Goal: Complete Application Form: Complete application form

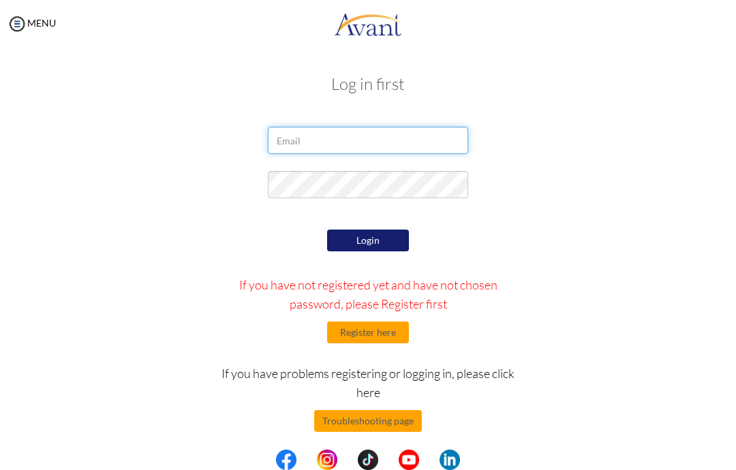
click at [399, 148] on input "email" at bounding box center [368, 140] width 200 height 27
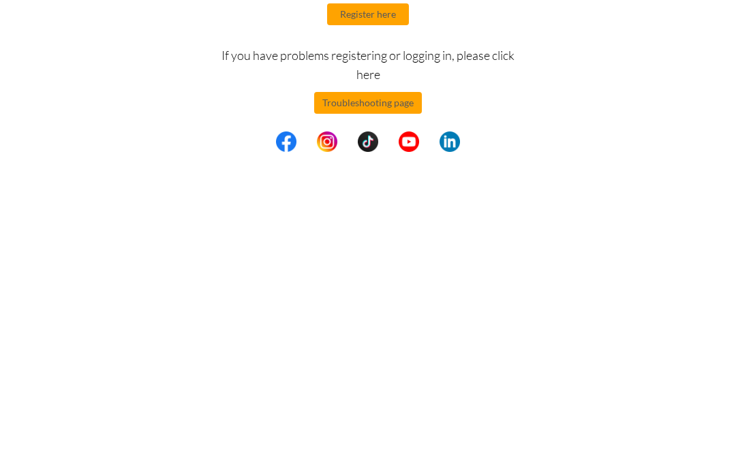
click at [398, 322] on button "Register here" at bounding box center [368, 333] width 82 height 22
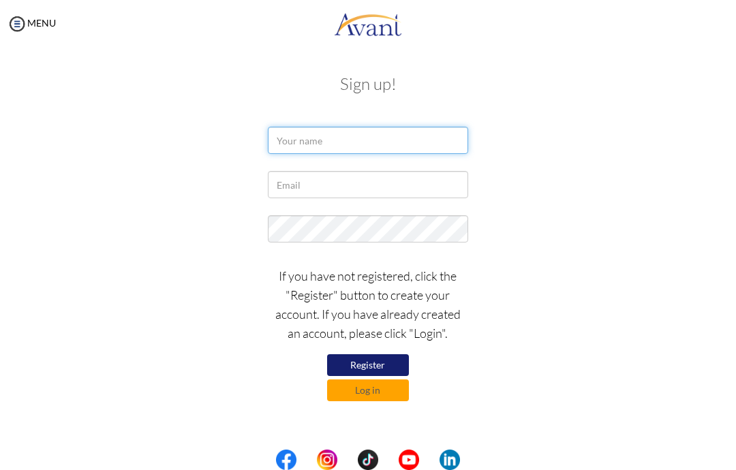
click at [286, 146] on input "text" at bounding box center [368, 140] width 200 height 27
click at [343, 138] on input "text" at bounding box center [368, 140] width 200 height 27
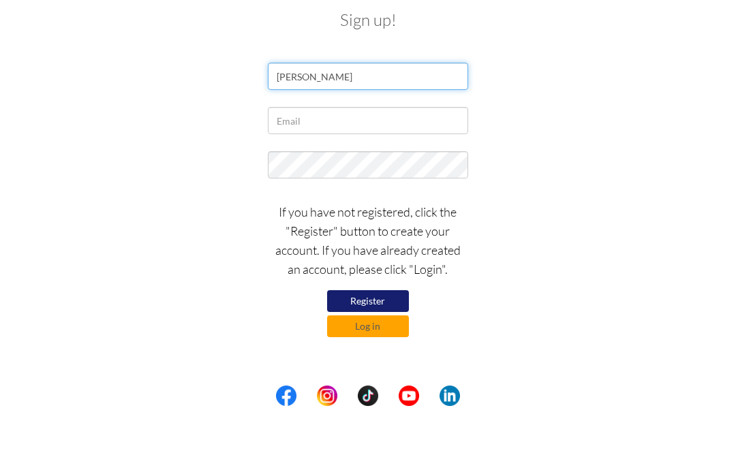
type input "Shapreka Clarke"
click at [330, 171] on input "text" at bounding box center [368, 184] width 200 height 27
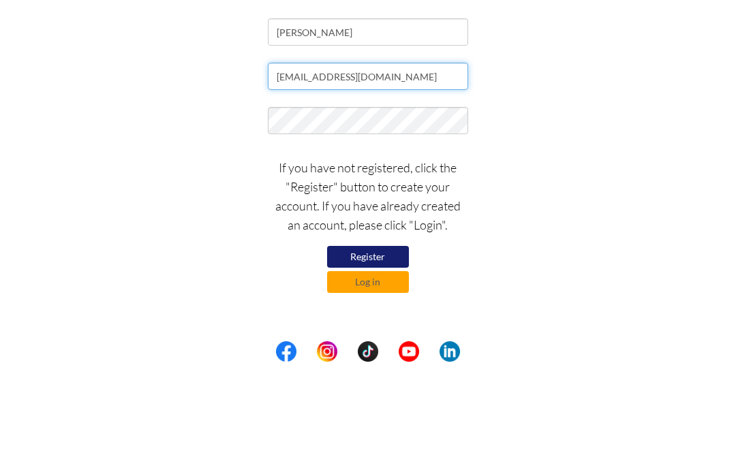
type input "shapreka@gmail.com"
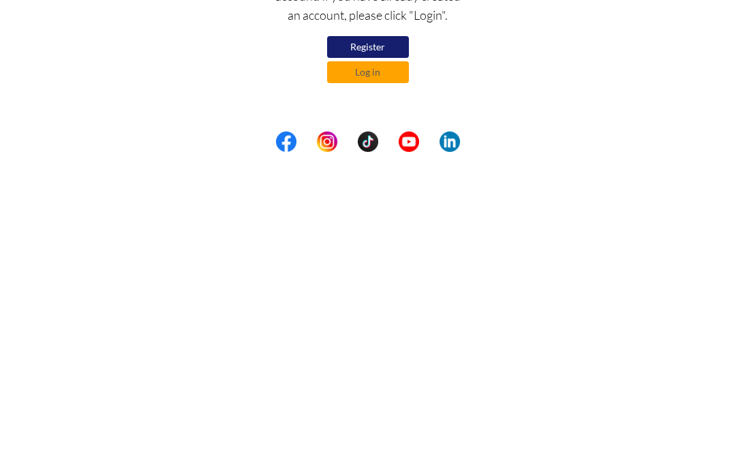
click at [390, 354] on button "Register" at bounding box center [368, 365] width 82 height 22
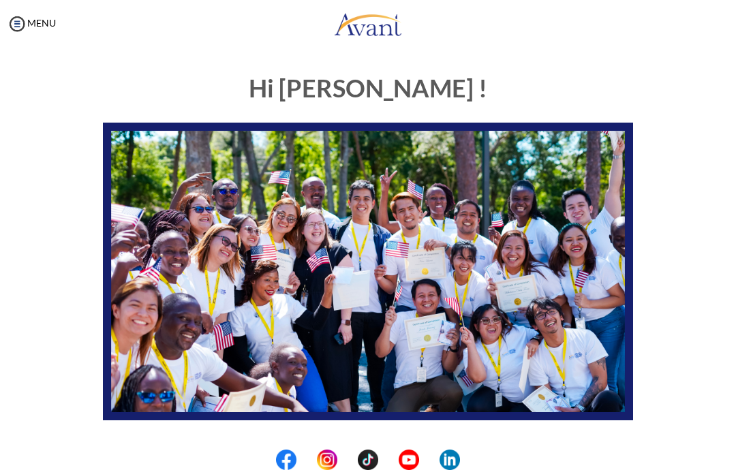
scroll to position [223, 0]
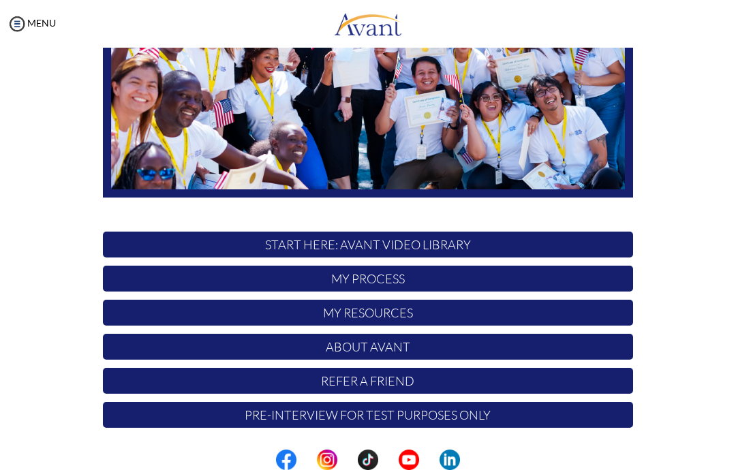
click at [463, 233] on p "START HERE: Avant Video Library" at bounding box center [368, 245] width 530 height 26
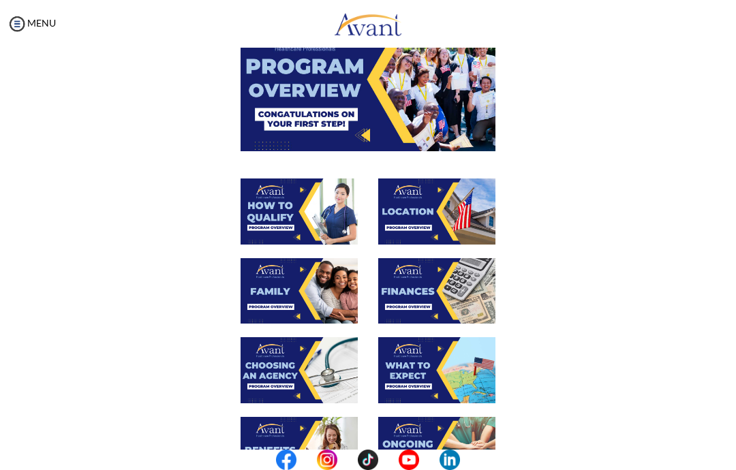
scroll to position [72, 0]
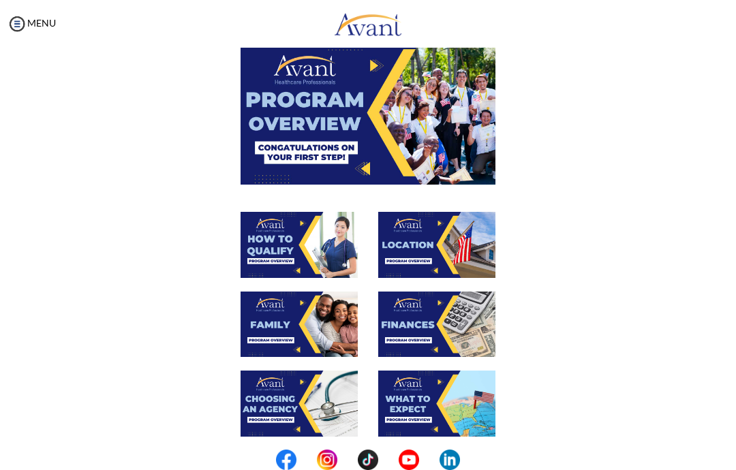
click at [418, 119] on img at bounding box center [368, 112] width 255 height 143
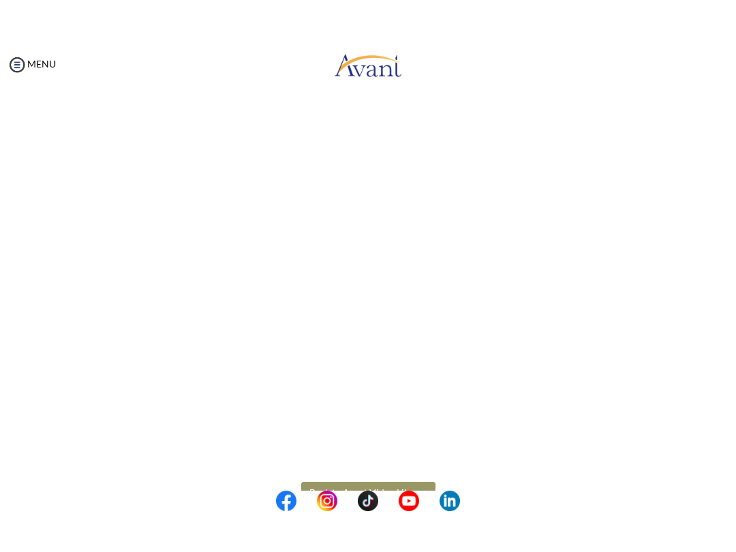
scroll to position [42, 0]
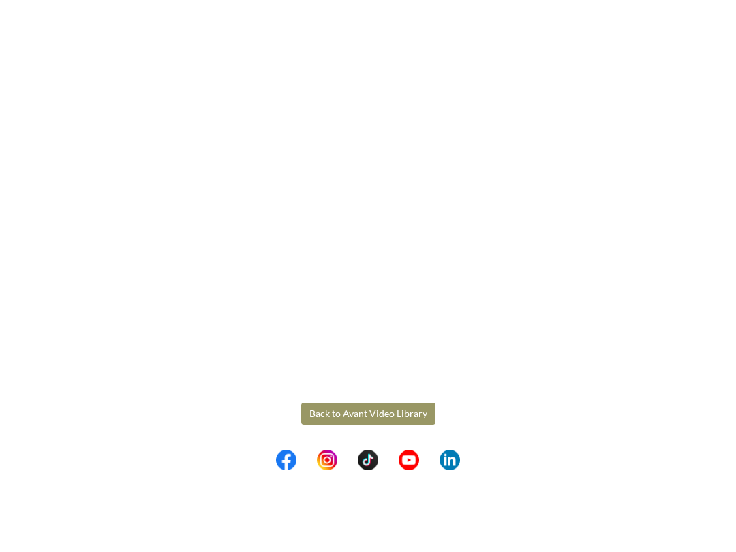
click at [387, 420] on body "Maintenance break. Please come back in 2 hours. MENU My Status What is the next…" at bounding box center [368, 276] width 736 height 552
click at [362, 469] on button "Back to Avant Video Library" at bounding box center [368, 495] width 134 height 22
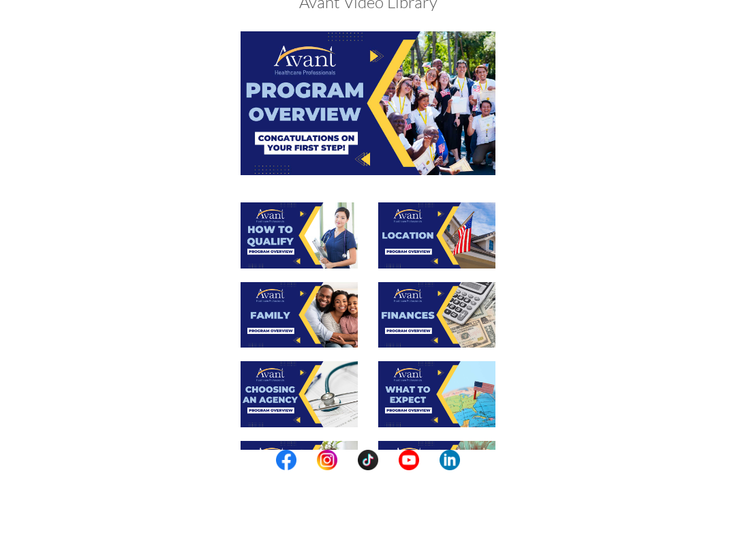
click at [322, 284] on img at bounding box center [299, 317] width 117 height 66
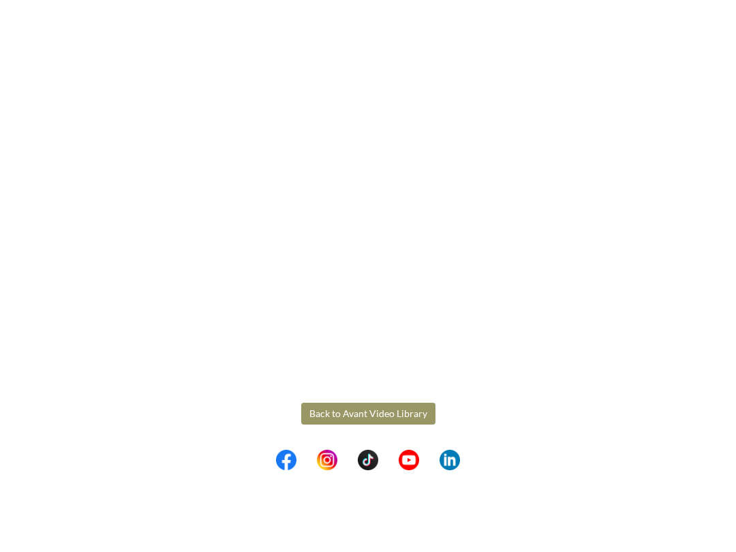
click at [384, 404] on body "Maintenance break. Please come back in 2 hours. MENU My Status What is the next…" at bounding box center [368, 276] width 736 height 552
click at [393, 469] on button "Back to Avant Video Library" at bounding box center [368, 495] width 134 height 22
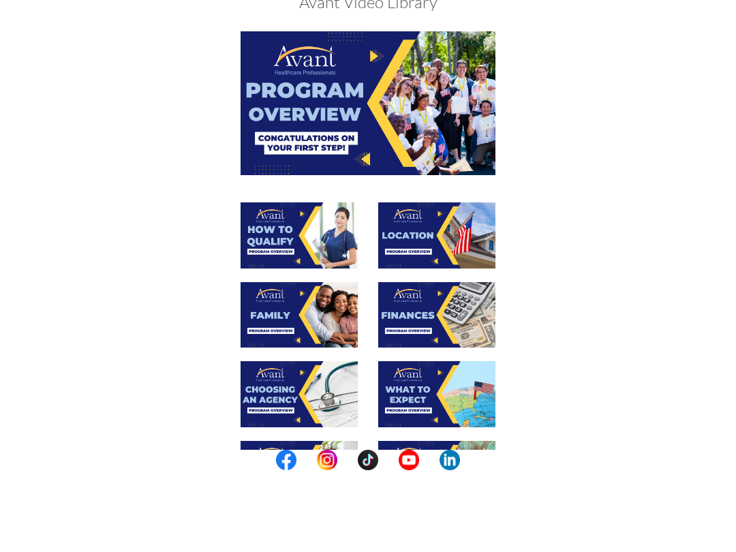
click at [461, 284] on img at bounding box center [436, 317] width 117 height 66
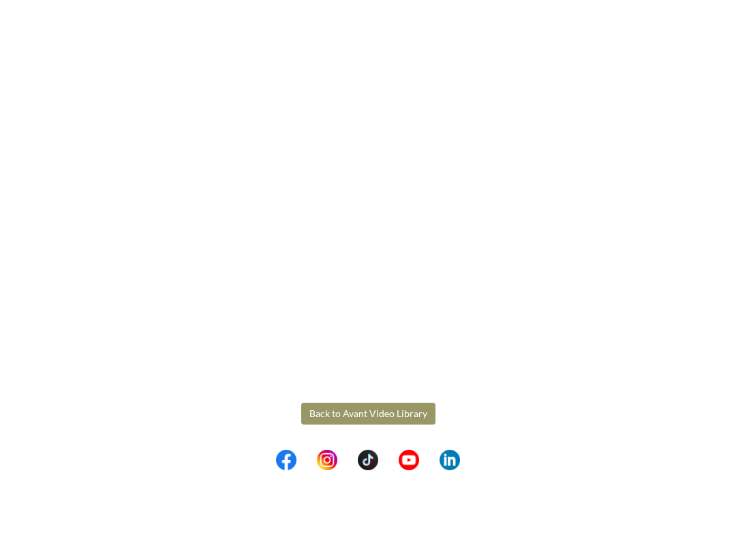
click at [382, 417] on body "Maintenance break. Please come back in 2 hours. MENU My Status What is the next…" at bounding box center [368, 276] width 736 height 552
click at [391, 469] on button "Back to Avant Video Library" at bounding box center [368, 495] width 134 height 22
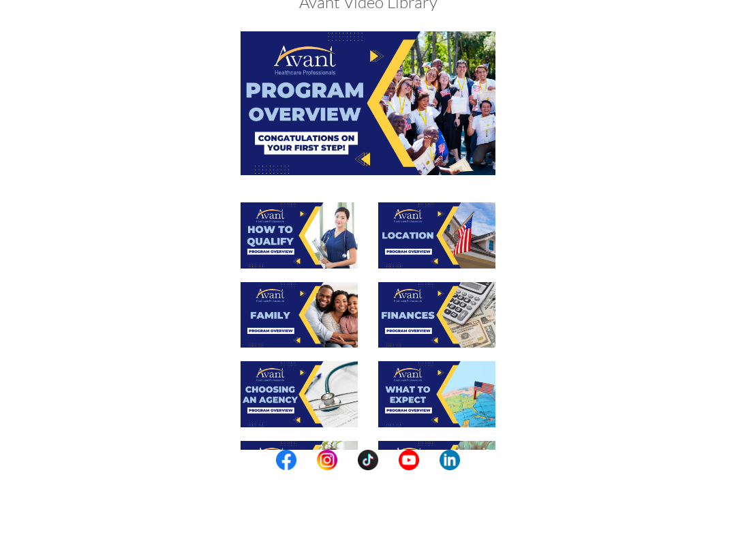
scroll to position [161, 0]
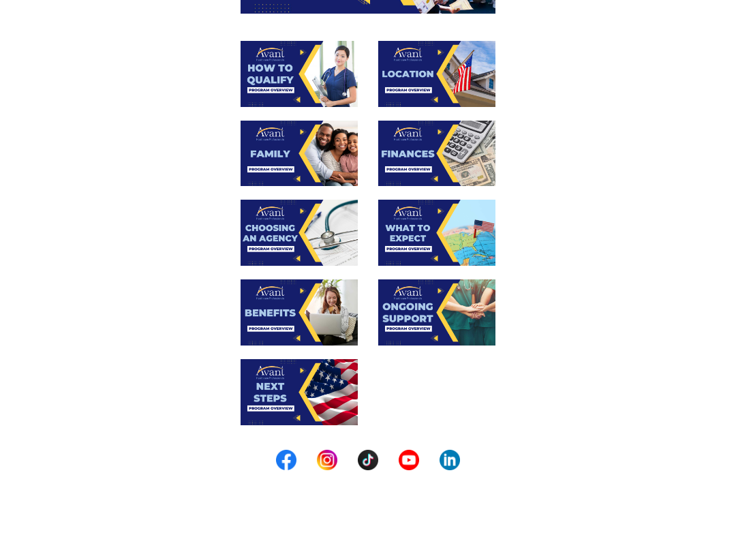
click at [326, 202] on img at bounding box center [299, 235] width 117 height 66
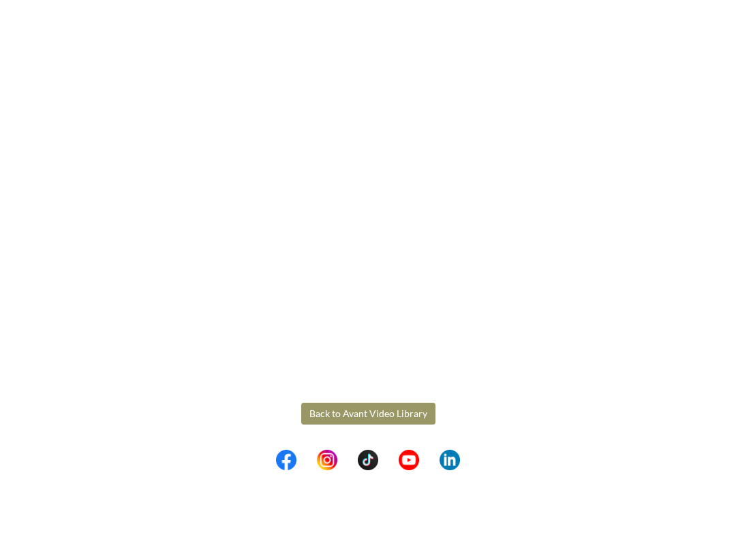
click at [400, 408] on body "Maintenance break. Please come back in 2 hours. MENU My Status What is the next…" at bounding box center [368, 276] width 736 height 552
click at [396, 469] on button "Back to Avant Video Library" at bounding box center [368, 495] width 134 height 22
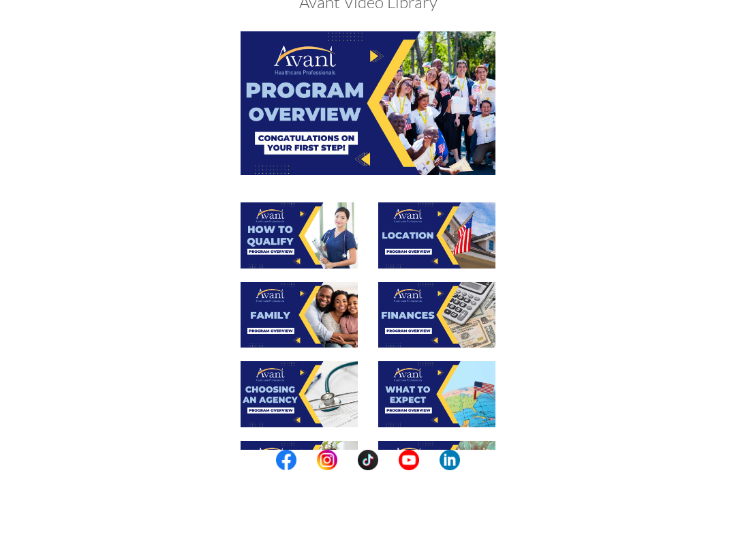
scroll to position [150, 0]
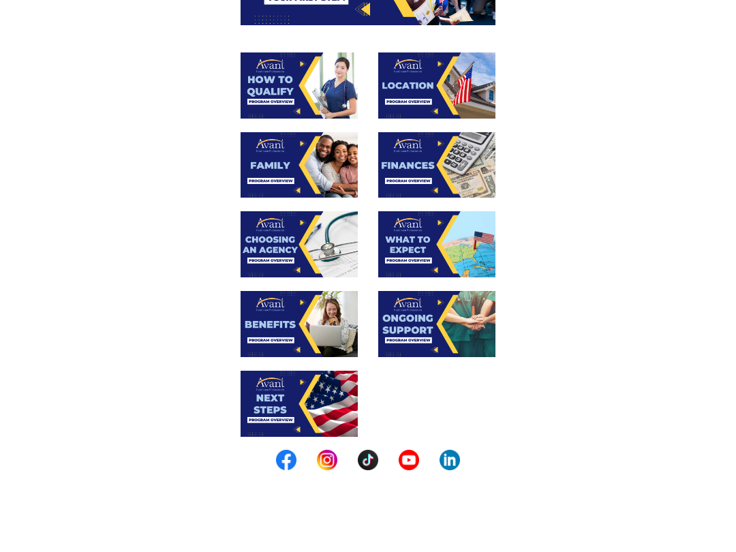
click at [455, 214] on img at bounding box center [436, 247] width 117 height 66
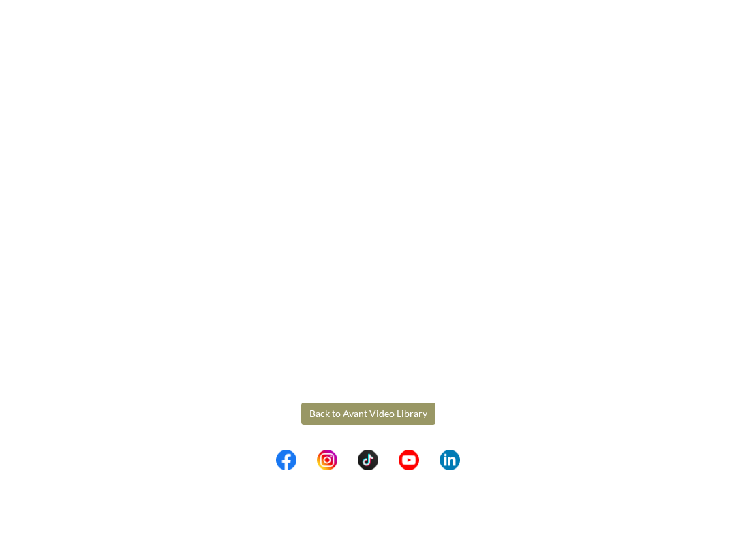
scroll to position [42, 0]
click at [379, 409] on body "Maintenance break. Please come back in 2 hours. MENU My Status What is the next…" at bounding box center [368, 276] width 736 height 552
click at [380, 469] on button "Back to Avant Video Library" at bounding box center [368, 495] width 134 height 22
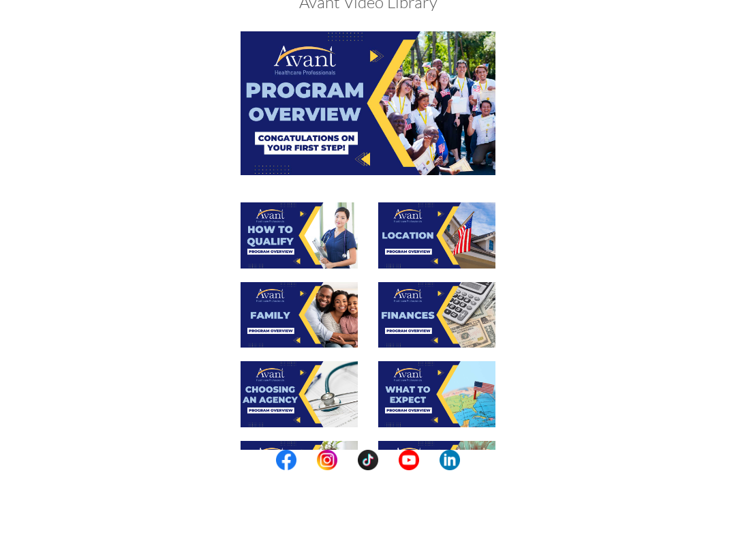
click at [320, 443] on img at bounding box center [299, 476] width 117 height 66
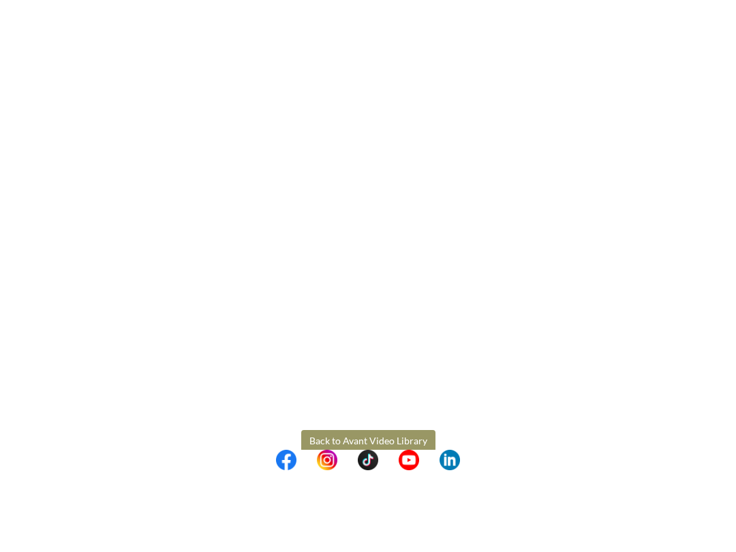
scroll to position [136, 0]
click at [380, 424] on body "Maintenance break. Please come back in 2 hours. MENU My Status What is the next…" at bounding box center [368, 276] width 736 height 552
click at [371, 469] on button "Back to Avant Video Library" at bounding box center [368, 521] width 134 height 22
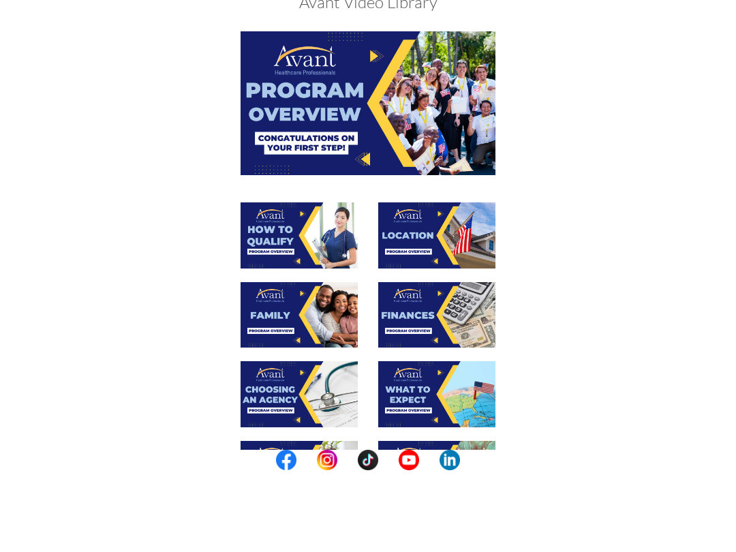
scroll to position [175, 0]
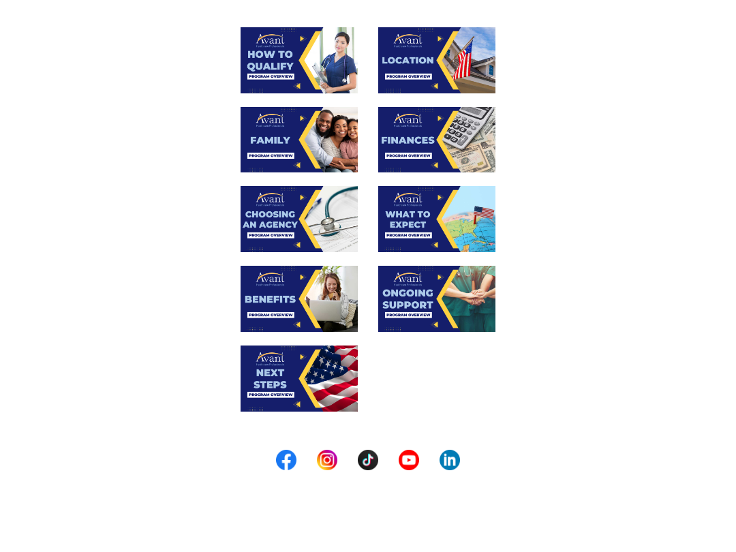
click at [460, 268] on img at bounding box center [436, 301] width 117 height 66
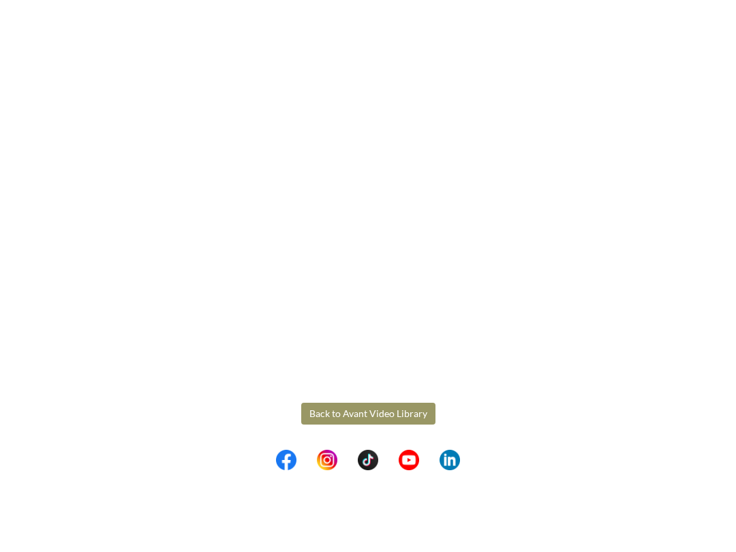
scroll to position [161, 0]
click at [362, 416] on body "Maintenance break. Please come back in 2 hours. MENU My Status What is the next…" at bounding box center [368, 276] width 736 height 552
click at [403, 469] on button "Back to Avant Video Library" at bounding box center [368, 495] width 134 height 22
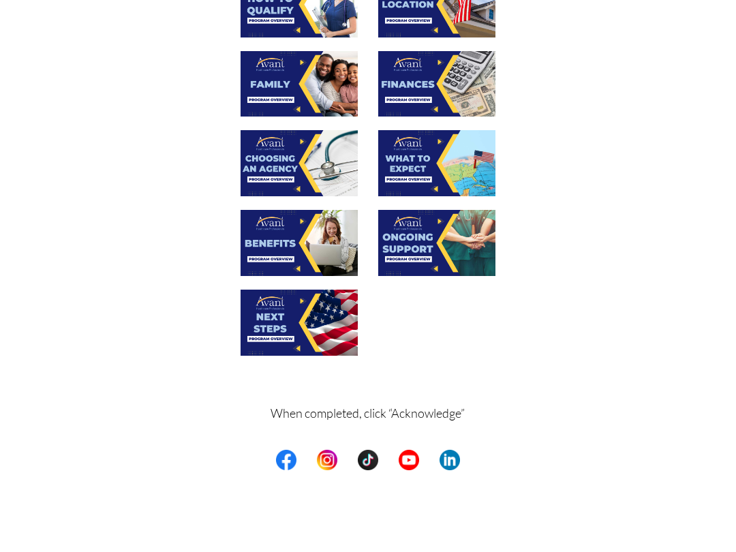
scroll to position [231, 0]
click at [324, 212] on img at bounding box center [299, 245] width 117 height 66
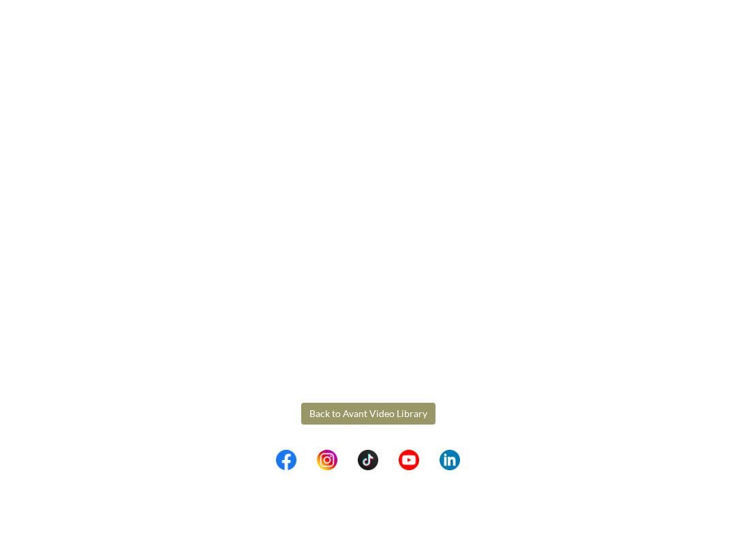
scroll to position [161, 0]
click at [396, 411] on body "Maintenance break. Please come back in 2 hours. MENU My Status What is the next…" at bounding box center [368, 276] width 736 height 552
click at [403, 469] on button "Back to Avant Video Library" at bounding box center [368, 495] width 134 height 22
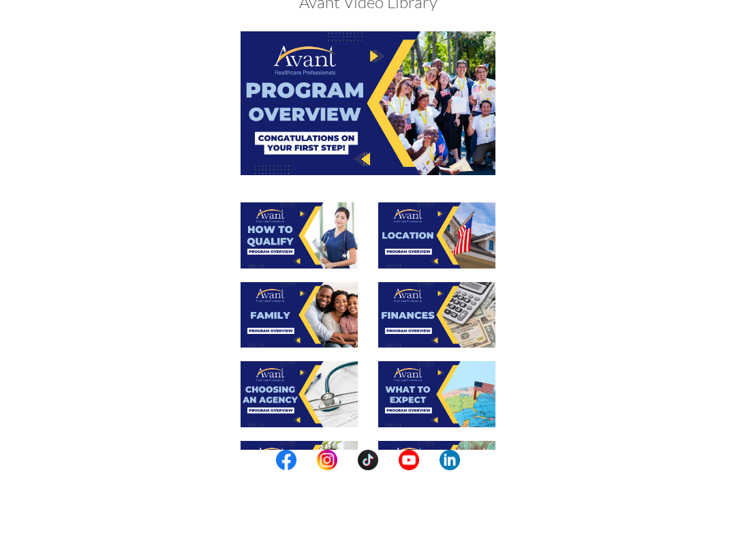
click at [307, 469] on img at bounding box center [299, 556] width 117 height 66
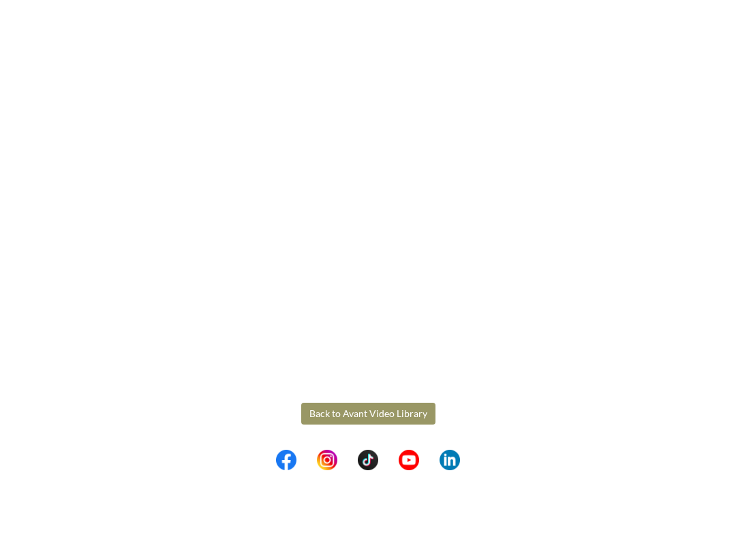
click at [389, 414] on body "Maintenance break. Please come back in 2 hours. MENU My Status What is the next…" at bounding box center [368, 276] width 736 height 552
click at [397, 469] on button "Back to Avant Video Library" at bounding box center [368, 495] width 134 height 22
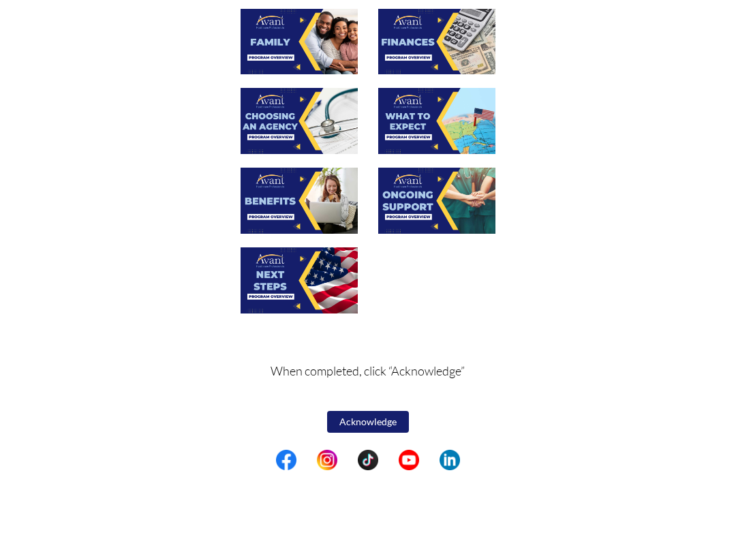
scroll to position [273, 0]
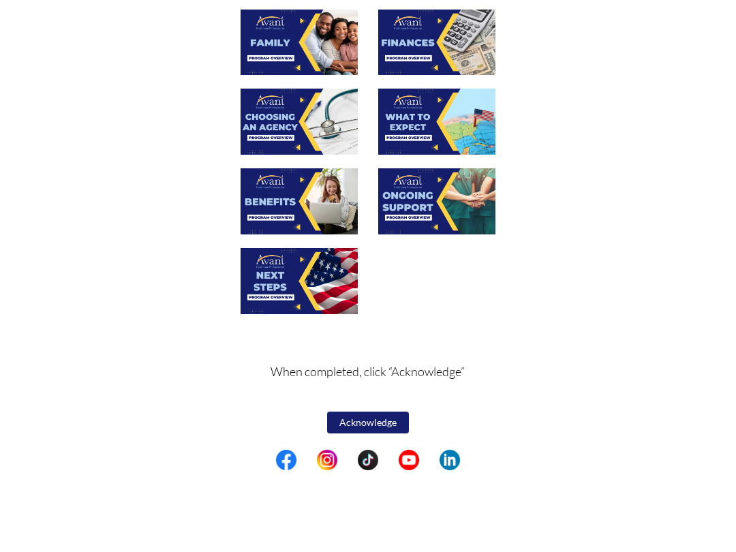
click at [454, 250] on img at bounding box center [436, 283] width 117 height 66
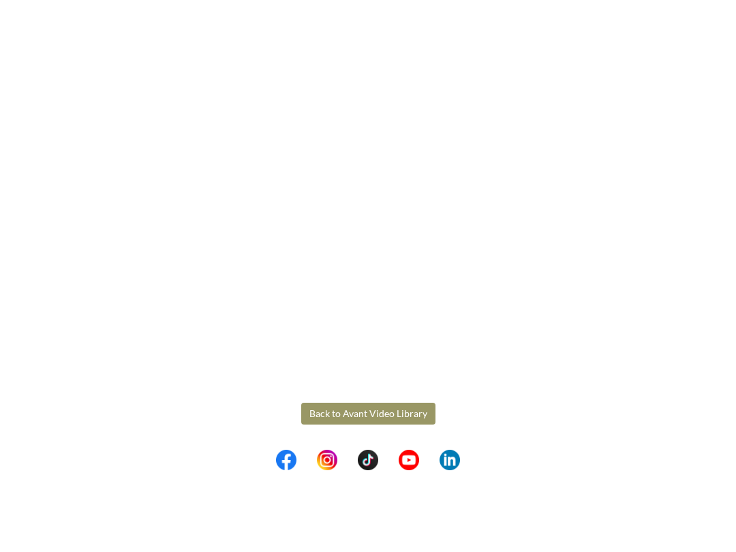
scroll to position [161, 0]
click at [379, 418] on body "Maintenance break. Please come back in 2 hours. MENU My Status What is the next…" at bounding box center [368, 276] width 736 height 552
click at [412, 469] on button "Back to Avant Video Library" at bounding box center [368, 495] width 134 height 22
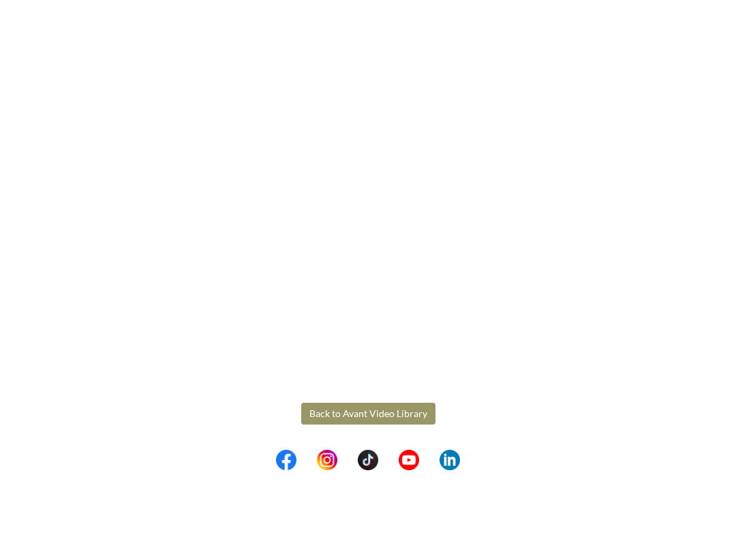
click at [375, 400] on body "Maintenance break. Please come back in 2 hours. MENU My Status What is the next…" at bounding box center [368, 276] width 736 height 552
click at [397, 469] on button "Back to Avant Video Library" at bounding box center [368, 495] width 134 height 22
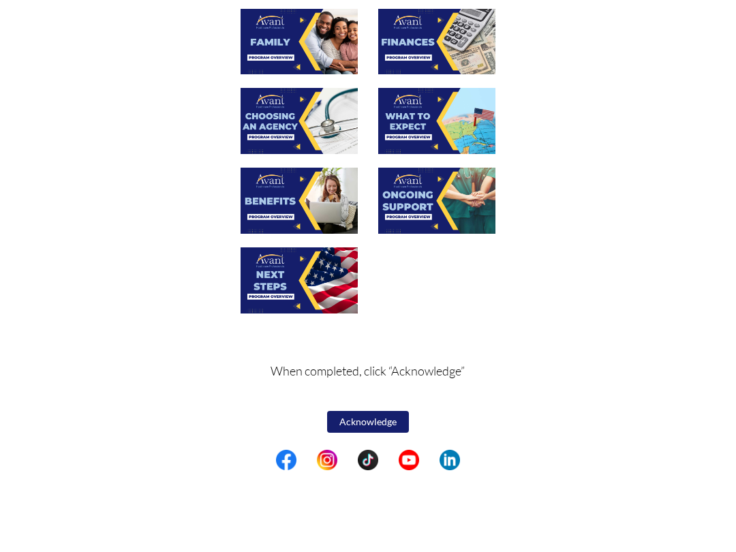
scroll to position [273, 0]
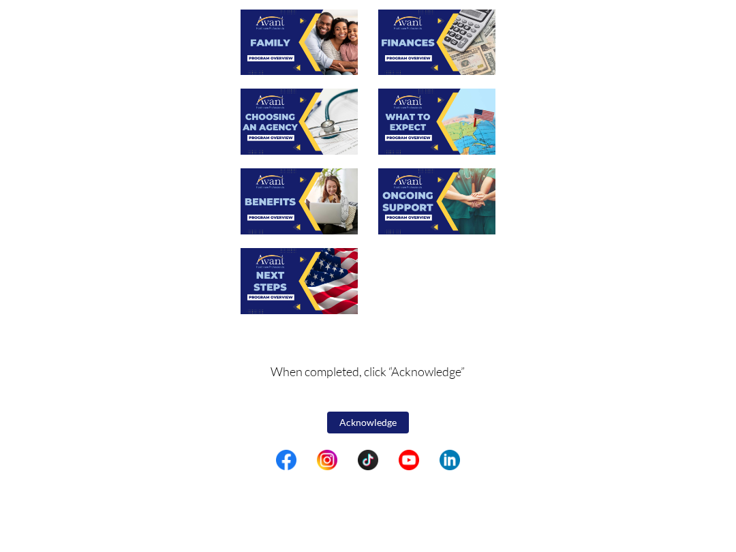
click at [360, 469] on button "Acknowledge" at bounding box center [368, 504] width 82 height 22
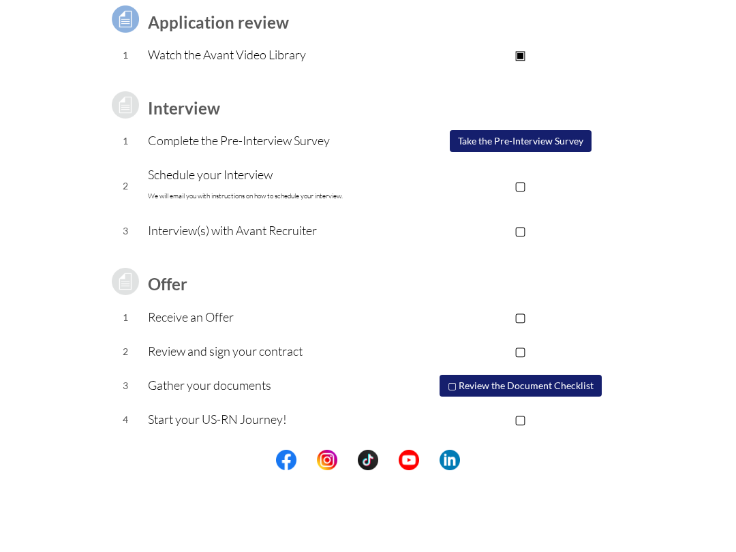
scroll to position [67, 0]
click at [530, 213] on button "Take the Pre-Interview Survey" at bounding box center [521, 224] width 142 height 22
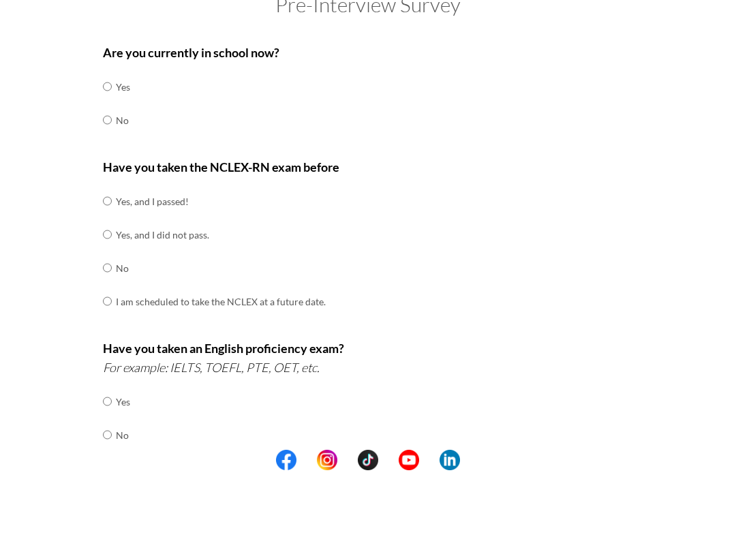
click at [112, 155] on input "radio" at bounding box center [107, 168] width 9 height 27
radio input "true"
click at [104, 269] on input "radio" at bounding box center [107, 282] width 9 height 27
radio input "true"
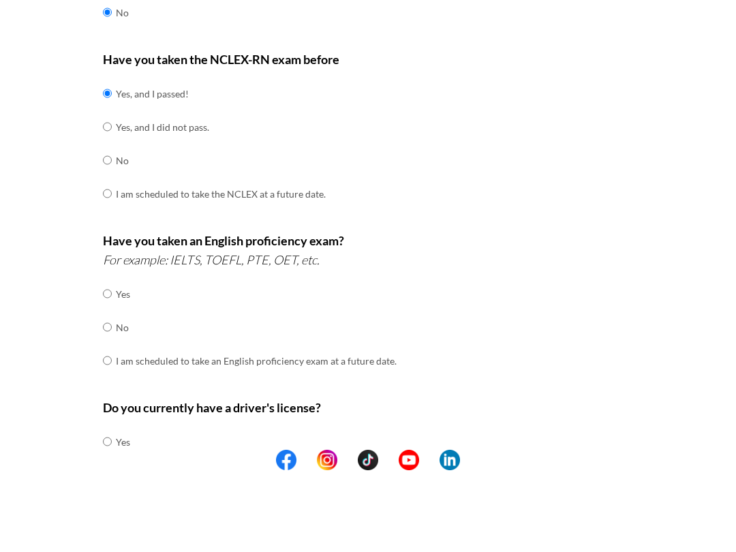
scroll to position [119, 0]
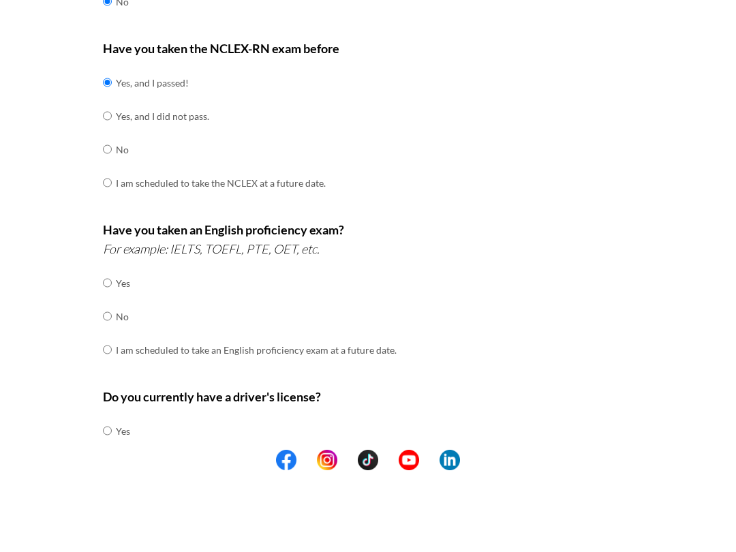
click at [99, 309] on div "Are you currently in school now? Yes No Have you taken the NCLEX-RN exam before…" at bounding box center [368, 359] width 551 height 720
click at [104, 351] on input "radio" at bounding box center [107, 364] width 9 height 27
radio input "true"
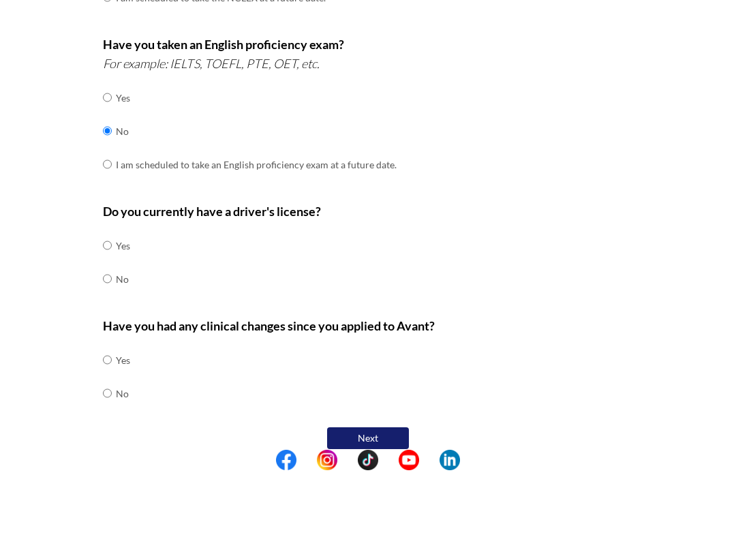
scroll to position [303, 0]
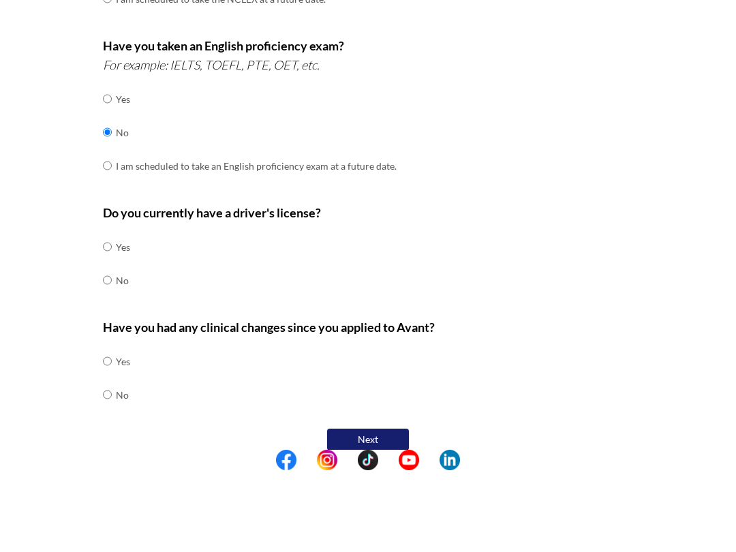
click at [104, 315] on input "radio" at bounding box center [107, 328] width 9 height 27
radio input "true"
click at [112, 429] on input "radio" at bounding box center [107, 442] width 9 height 27
radio input "true"
click at [368, 469] on button "Next" at bounding box center [368, 521] width 82 height 22
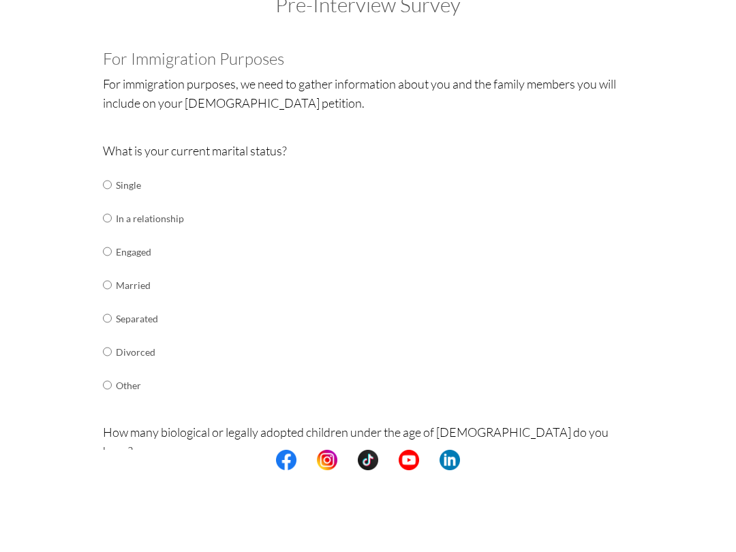
click at [108, 253] on input "radio" at bounding box center [107, 266] width 9 height 27
radio input "true"
click at [109, 253] on input "radio" at bounding box center [107, 266] width 9 height 27
radio input "true"
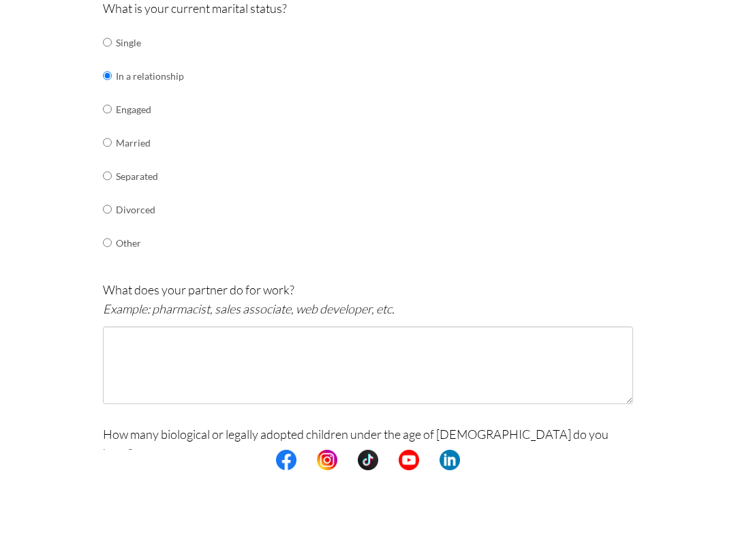
scroll to position [144, 0]
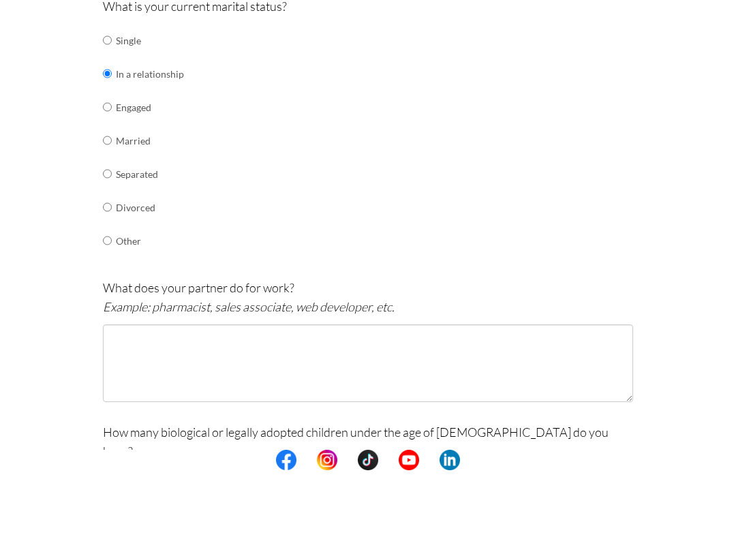
click at [112, 108] on input "radio" at bounding box center [107, 121] width 9 height 27
radio input "true"
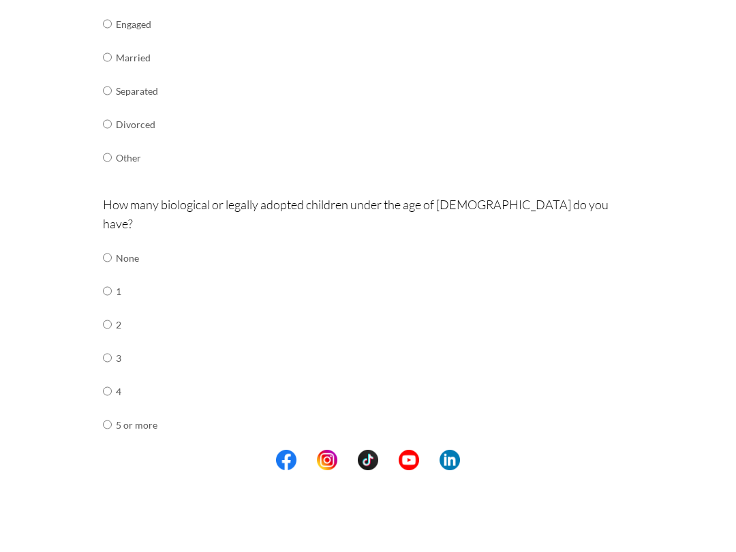
scroll to position [230, 0]
click at [121, 321] on td "None" at bounding box center [137, 337] width 42 height 33
click at [109, 324] on input "radio" at bounding box center [107, 337] width 9 height 27
radio input "true"
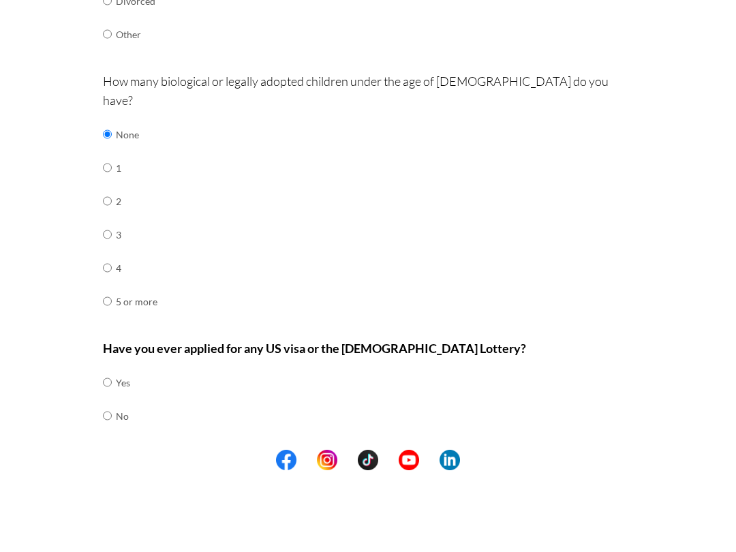
scroll to position [350, 0]
click at [111, 451] on input "radio" at bounding box center [107, 464] width 9 height 27
radio input "true"
click at [112, 451] on input "radio" at bounding box center [107, 464] width 9 height 27
radio input "true"
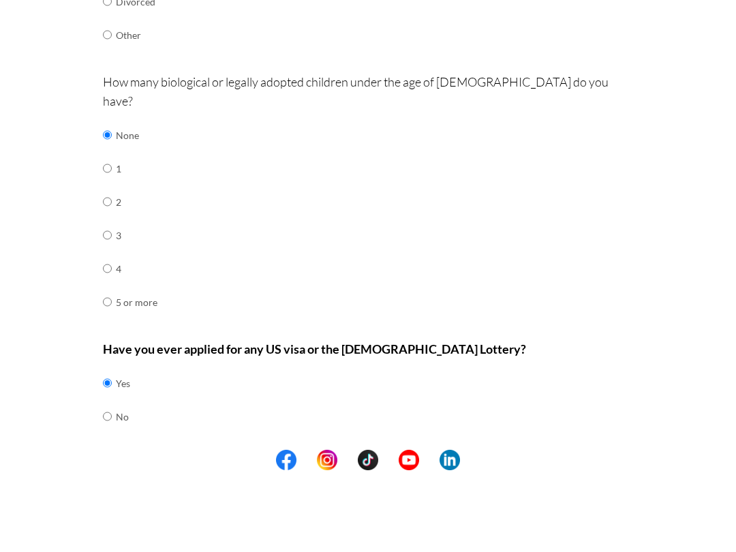
click at [420, 469] on button "Next" at bounding box center [412, 543] width 82 height 22
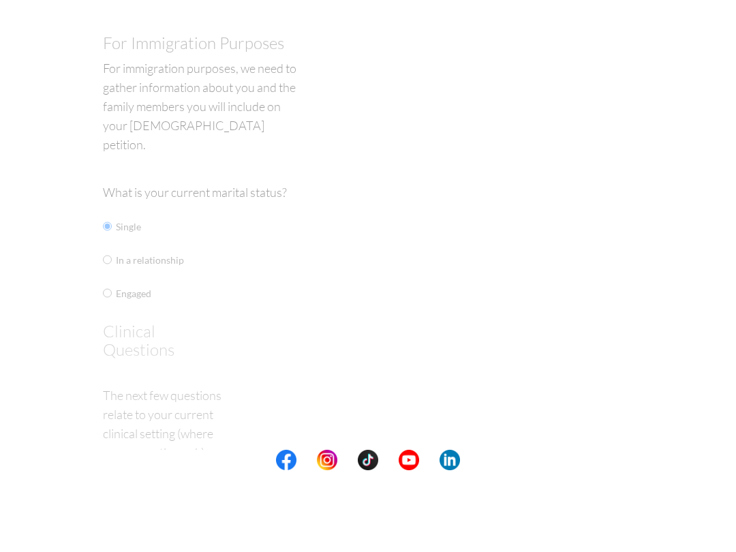
scroll to position [1, 0]
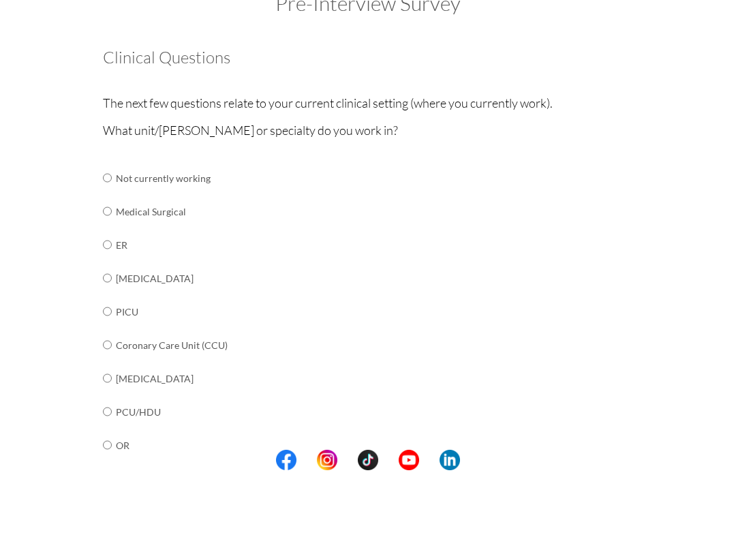
click at [112, 246] on input "radio" at bounding box center [107, 259] width 9 height 27
radio input "true"
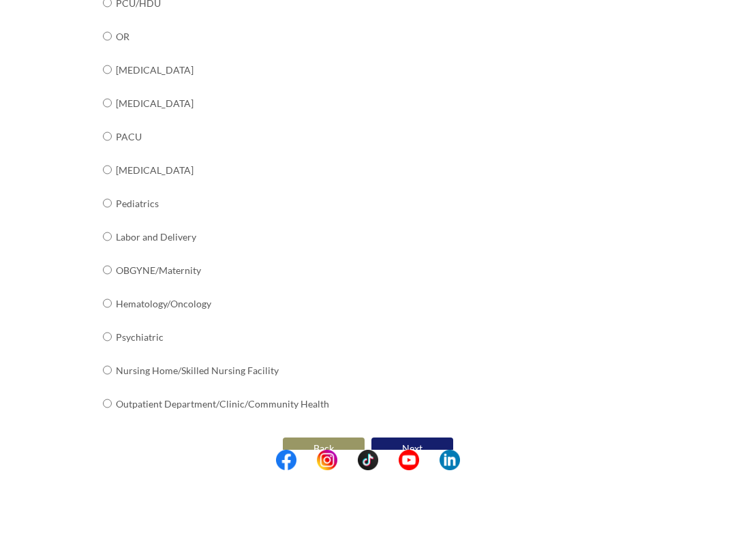
scroll to position [410, 0]
click at [420, 469] on button "Next" at bounding box center [412, 531] width 82 height 22
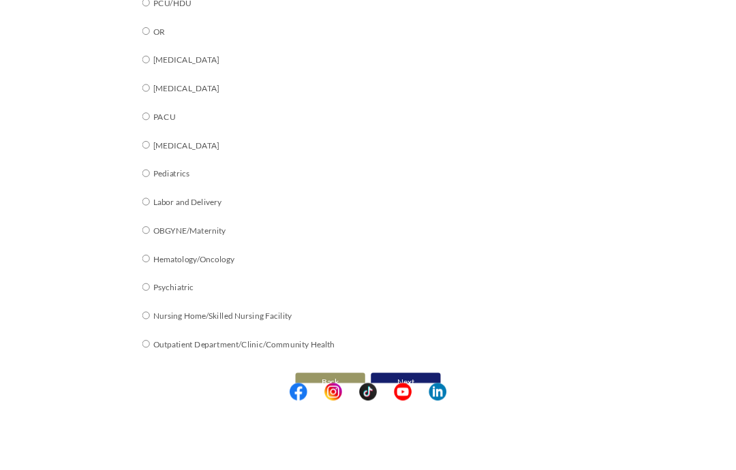
scroll to position [0, 0]
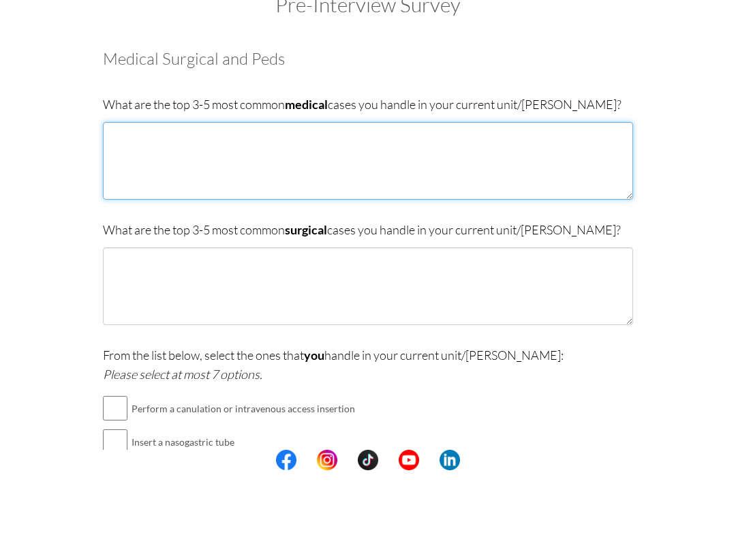
click at [397, 204] on textarea at bounding box center [368, 243] width 530 height 78
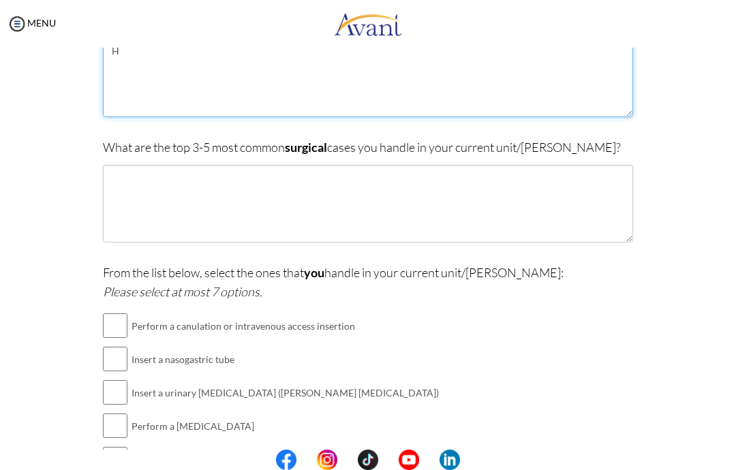
scroll to position [161, 0]
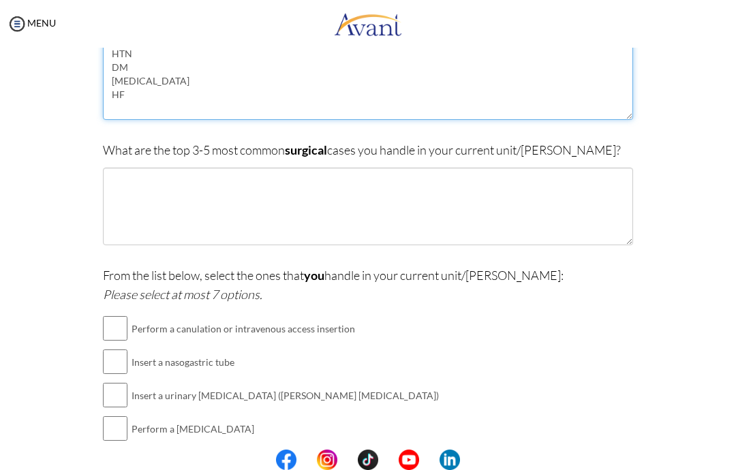
type textarea "HTN DM [MEDICAL_DATA] HF"
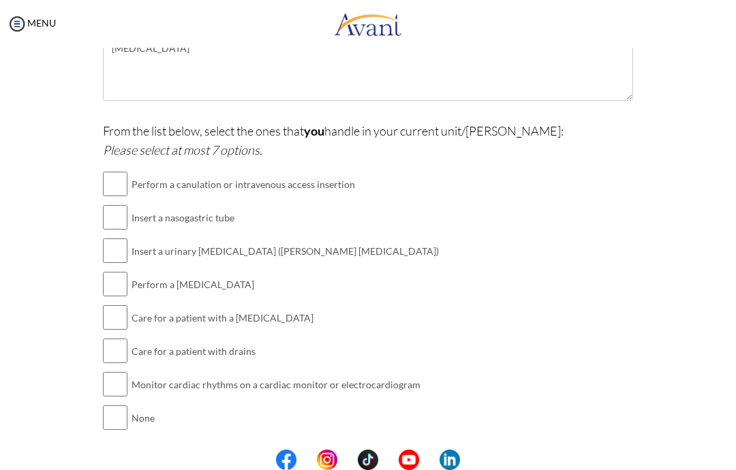
scroll to position [311, 0]
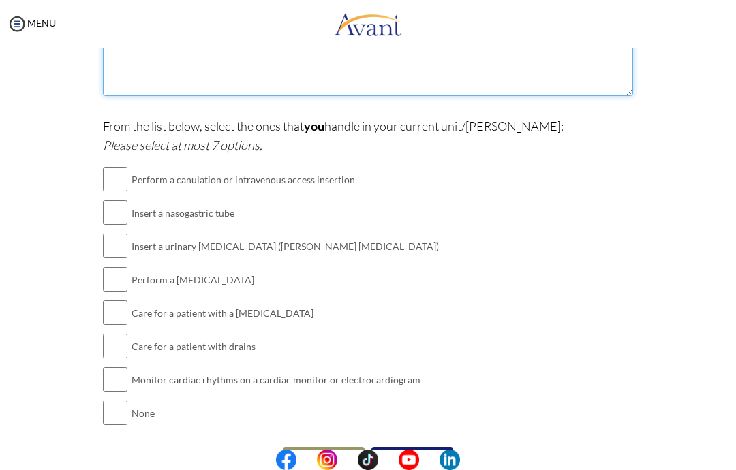
type textarea "Orthopedic([MEDICAL_DATA] or [MEDICAL_DATA]) [MEDICAL_DATA]"
click at [127, 217] on input "checkbox" at bounding box center [115, 212] width 25 height 27
checkbox input "true"
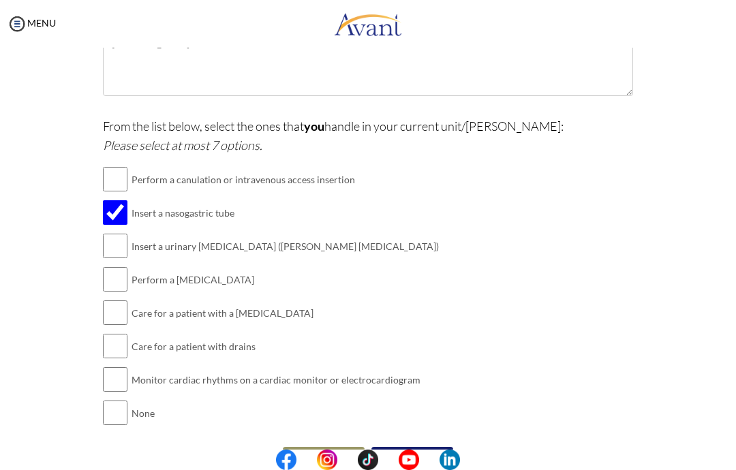
click at [127, 237] on input "checkbox" at bounding box center [115, 245] width 25 height 27
checkbox input "true"
click at [126, 179] on input "checkbox" at bounding box center [115, 179] width 25 height 27
checkbox input "true"
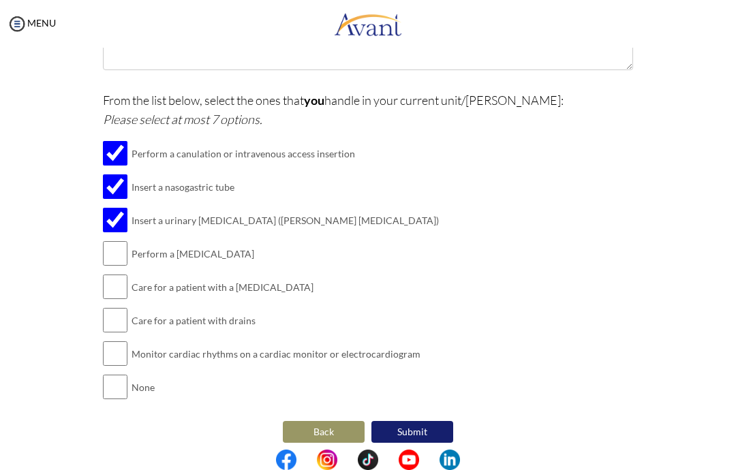
scroll to position [336, 0]
click at [121, 229] on input "checkbox" at bounding box center [115, 220] width 25 height 27
checkbox input "false"
click at [126, 249] on input "checkbox" at bounding box center [115, 254] width 25 height 27
checkbox input "true"
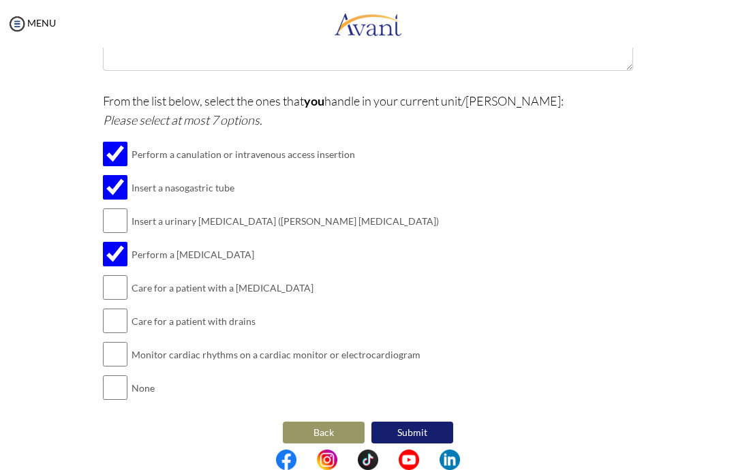
click at [120, 219] on input "checkbox" at bounding box center [115, 220] width 25 height 27
checkbox input "true"
click at [121, 283] on input "checkbox" at bounding box center [115, 287] width 25 height 27
checkbox input "true"
click at [125, 308] on input "checkbox" at bounding box center [115, 320] width 25 height 27
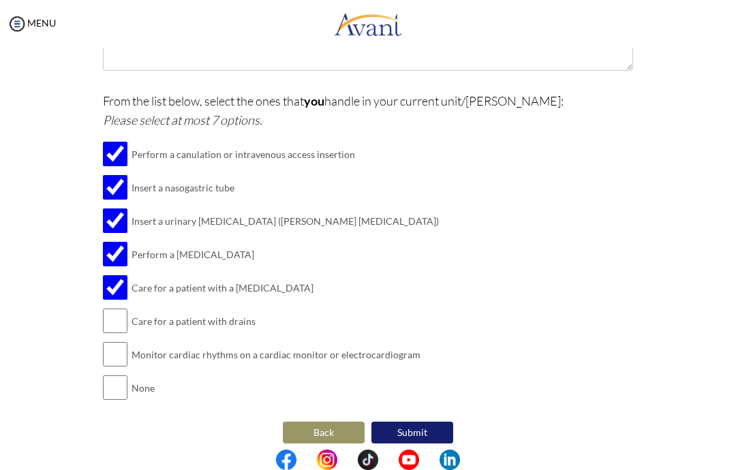
checkbox input "true"
click at [121, 349] on input "checkbox" at bounding box center [115, 354] width 25 height 27
checkbox input "true"
click at [425, 422] on button "Submit" at bounding box center [412, 433] width 82 height 22
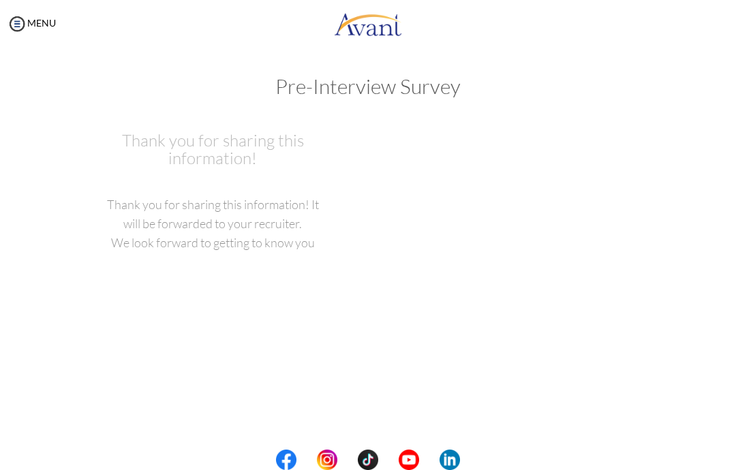
scroll to position [0, 0]
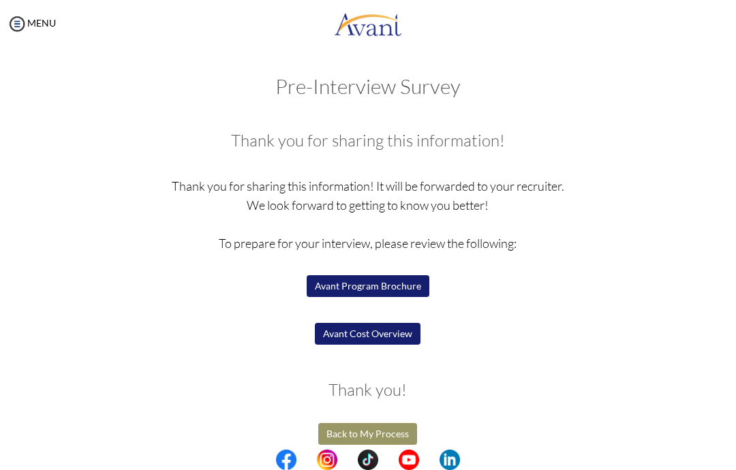
click at [394, 427] on button "Back to My Process" at bounding box center [367, 434] width 99 height 22
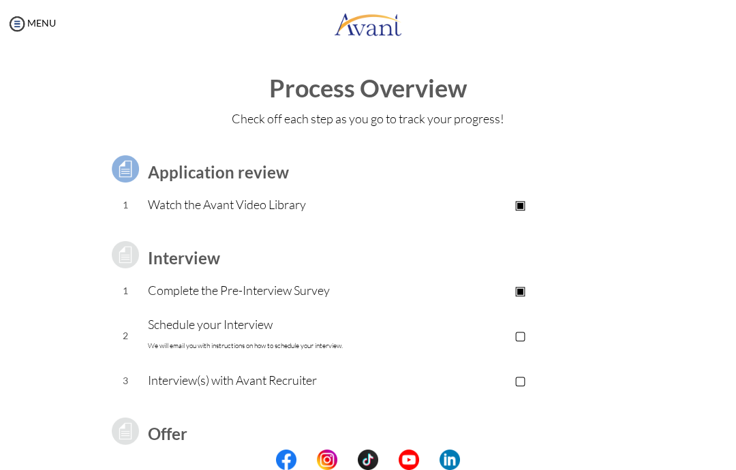
click at [314, 281] on p "Complete the Pre-Interview Survey" at bounding box center [278, 290] width 260 height 19
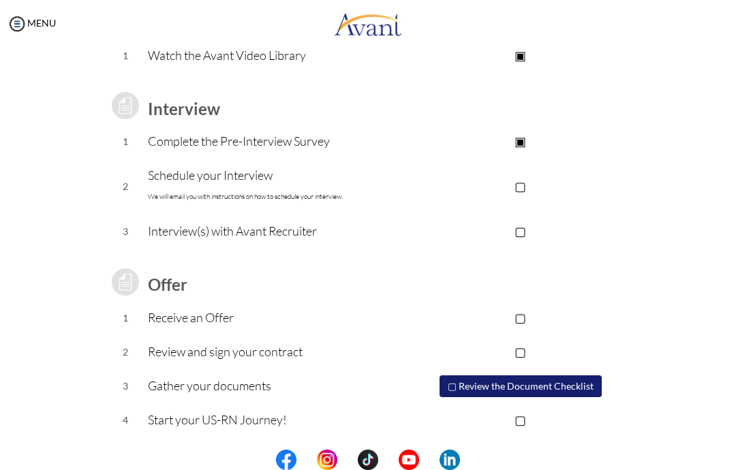
click at [287, 179] on p "Schedule your Interview We will email you with instructions on how to schedule …" at bounding box center [278, 186] width 260 height 41
click at [311, 196] on font "We will email you with instructions on how to schedule your interview." at bounding box center [245, 196] width 195 height 9
click at [535, 183] on p "▢" at bounding box center [521, 185] width 226 height 19
click at [527, 182] on p "▣" at bounding box center [521, 185] width 226 height 19
click at [528, 194] on p "▢" at bounding box center [521, 185] width 226 height 19
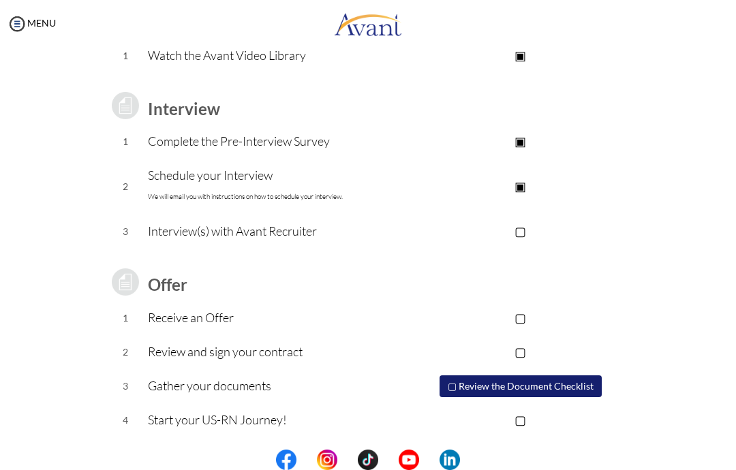
click at [281, 144] on p "Complete the Pre-Interview Survey" at bounding box center [278, 141] width 260 height 19
click at [279, 150] on td "Complete the Pre-Interview Survey" at bounding box center [278, 142] width 260 height 34
